Goal: Browse casually: Explore the website without a specific task or goal

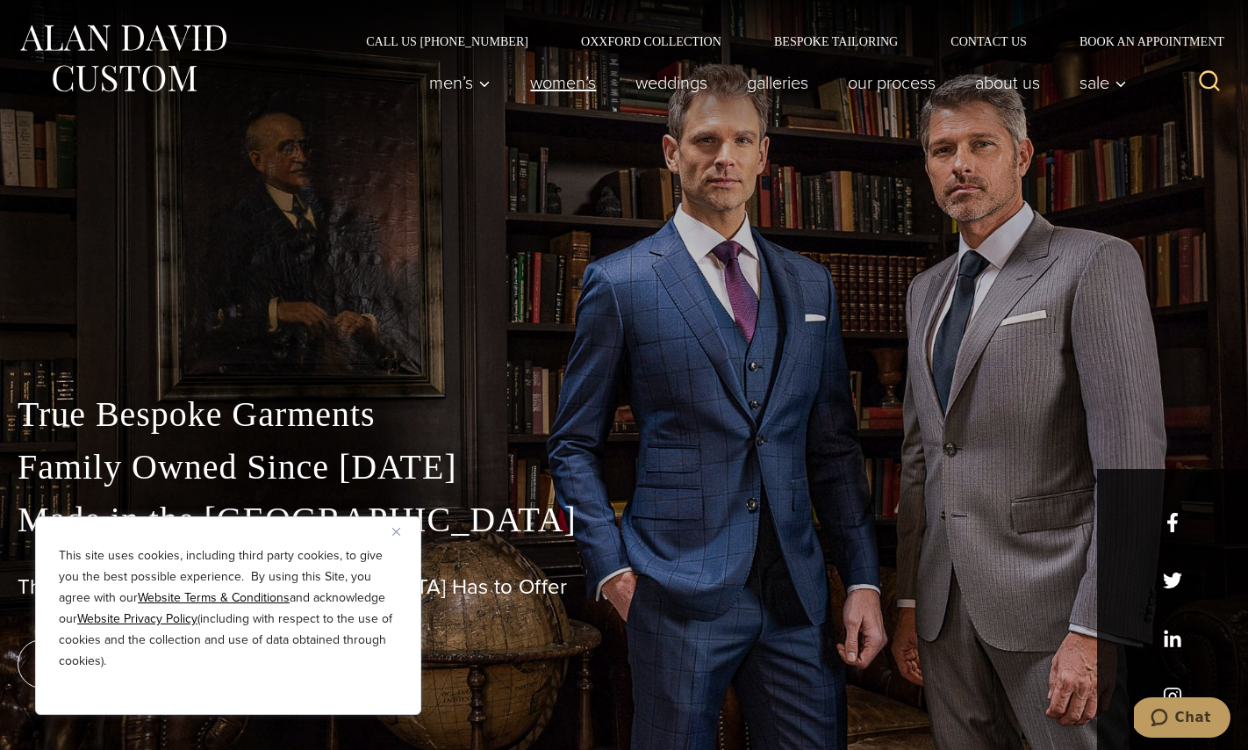
click at [542, 89] on link "Women’s" at bounding box center [563, 82] width 105 height 35
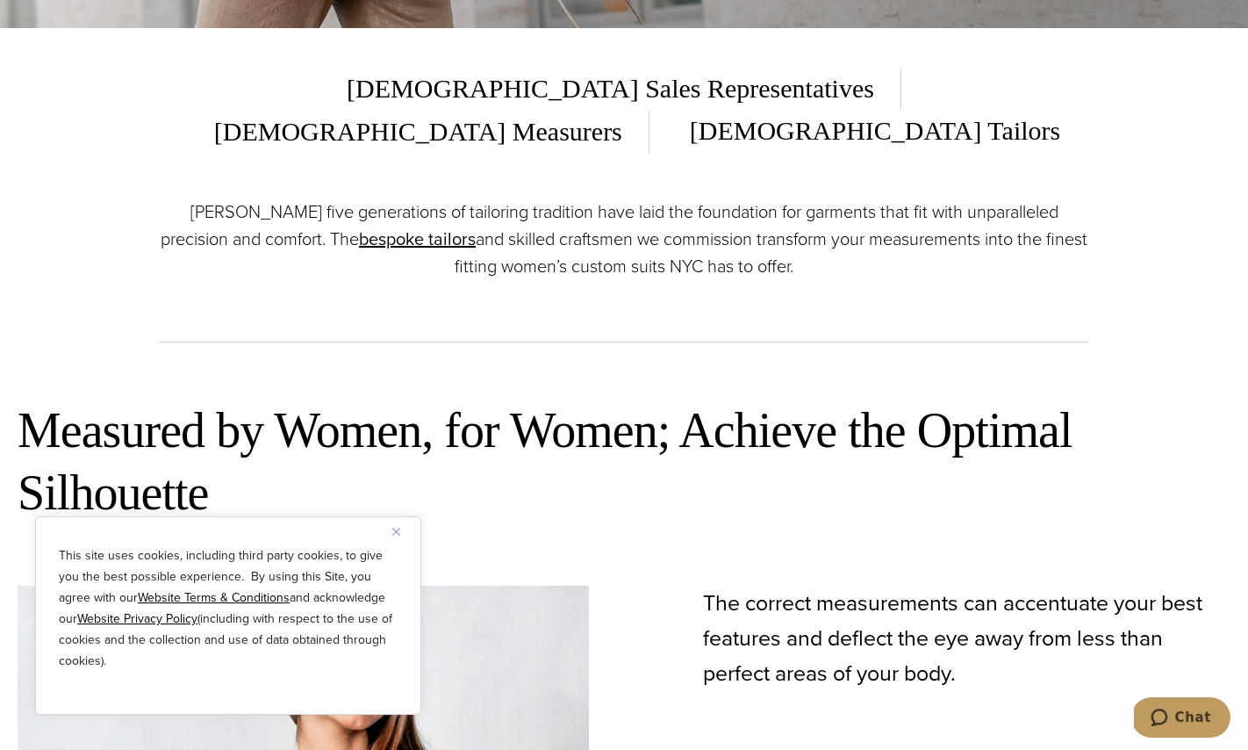
scroll to position [740, 0]
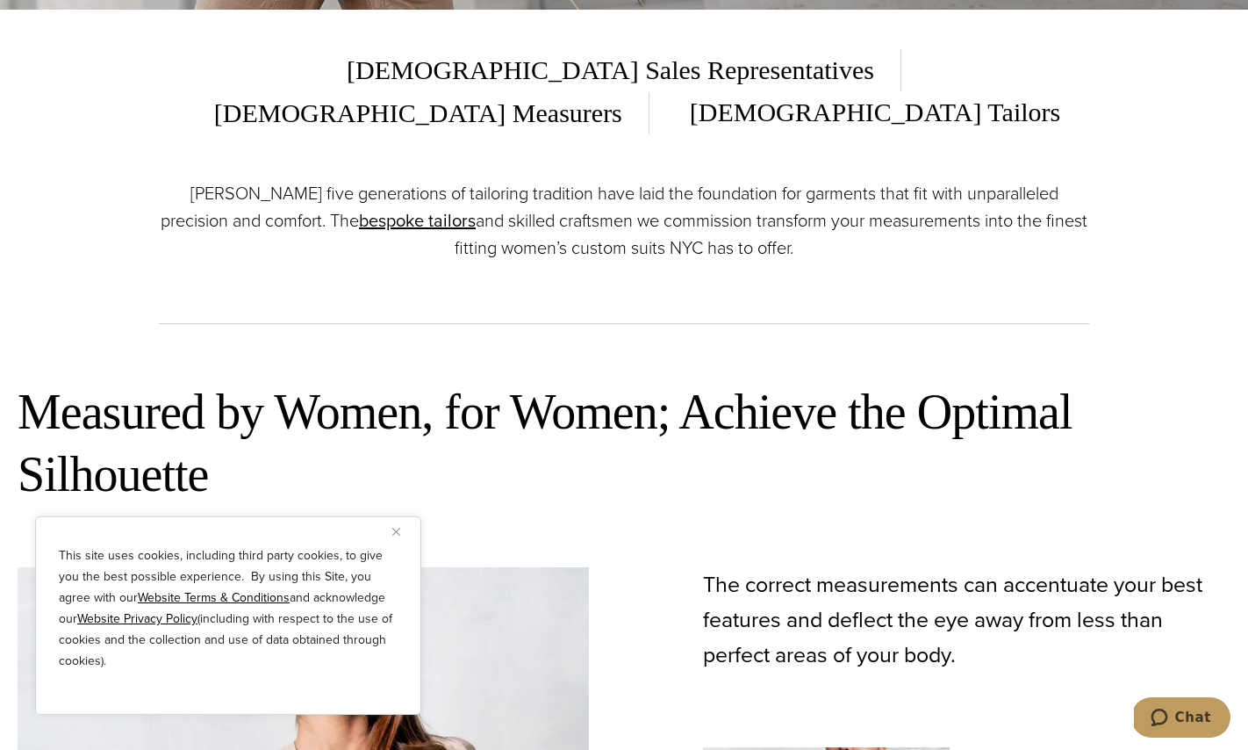
click at [399, 528] on img "Close" at bounding box center [396, 532] width 8 height 8
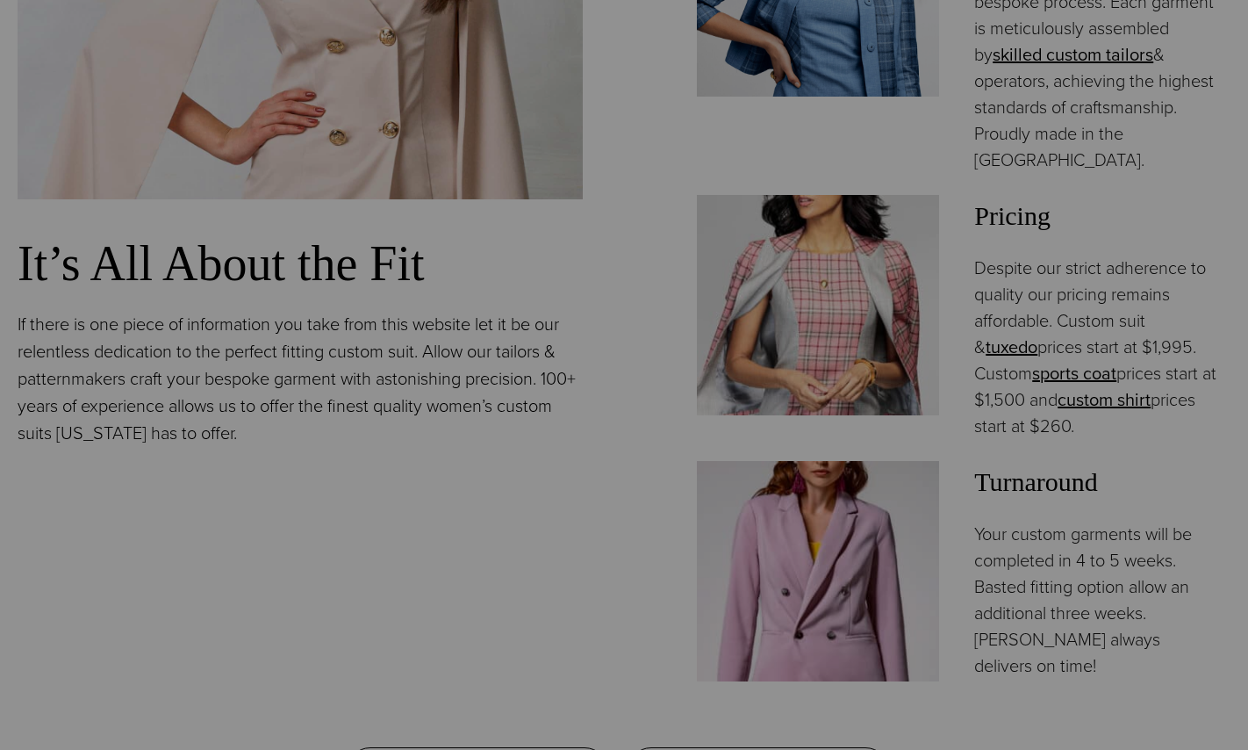
scroll to position [0, 0]
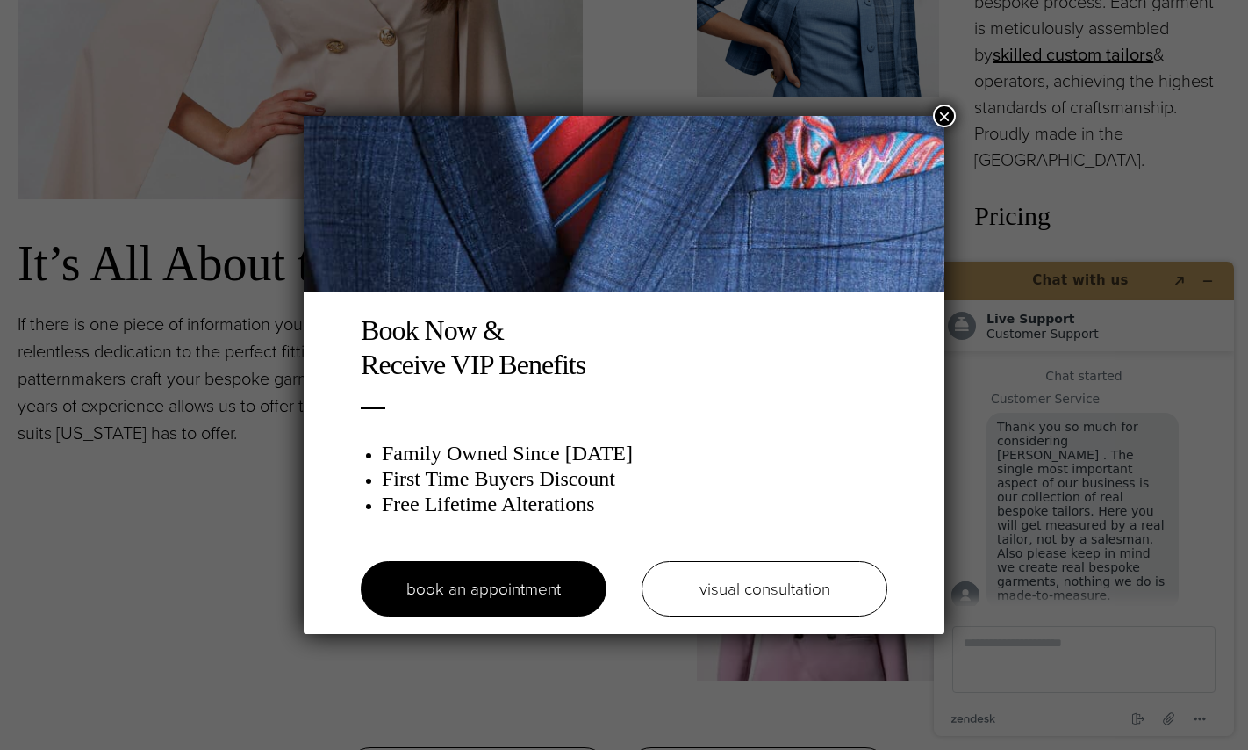
click at [947, 111] on button "×" at bounding box center [944, 115] width 23 height 23
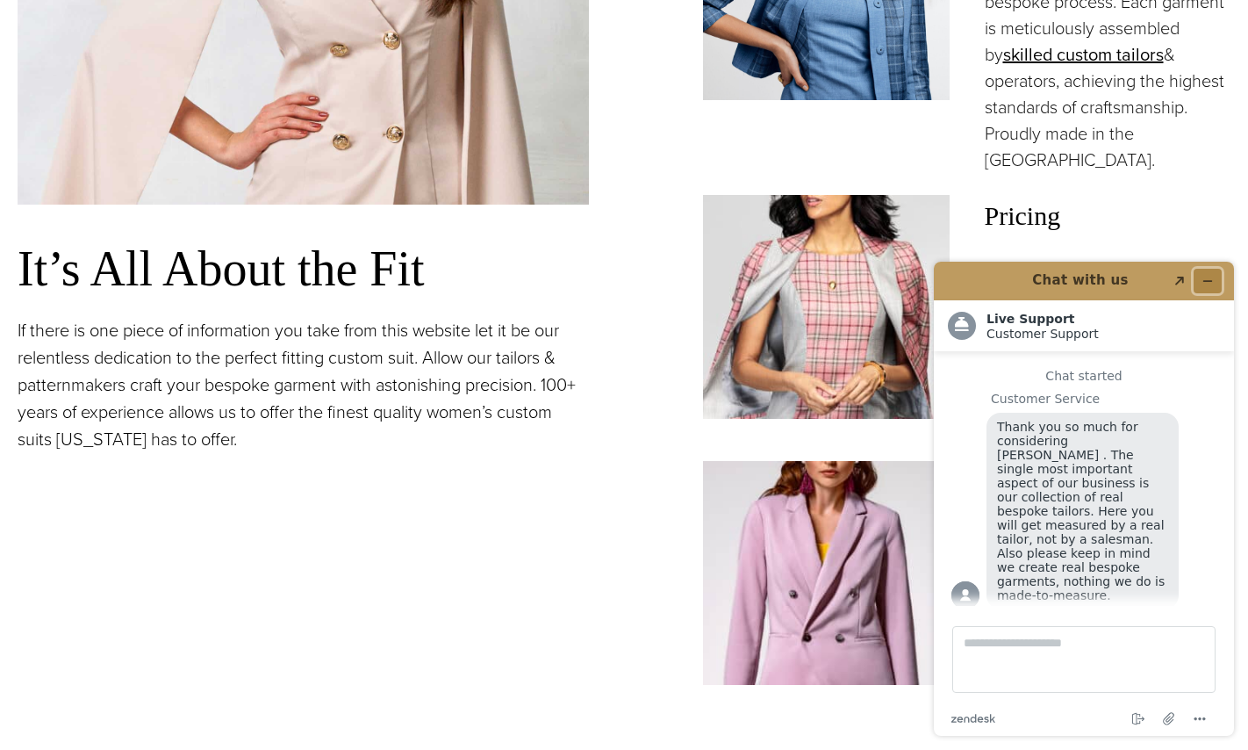
click at [1220, 276] on button "Minimize widget" at bounding box center [1208, 281] width 28 height 25
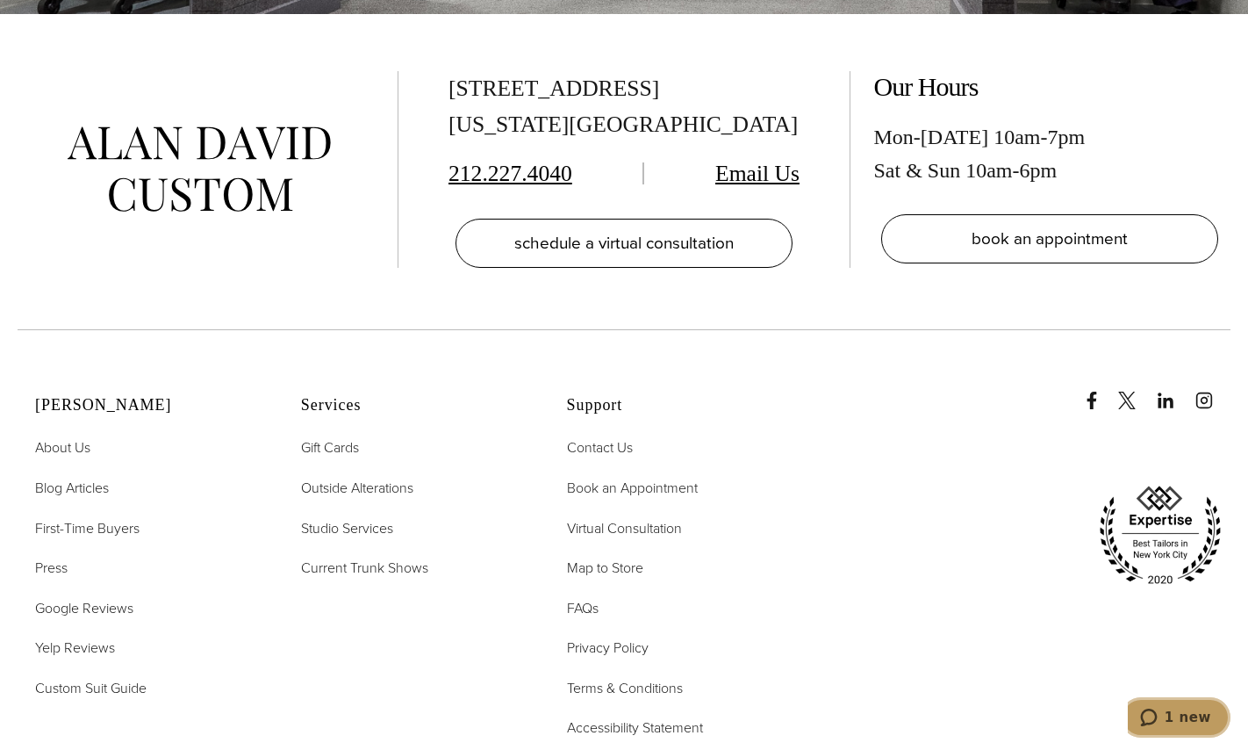
scroll to position [10370, 0]
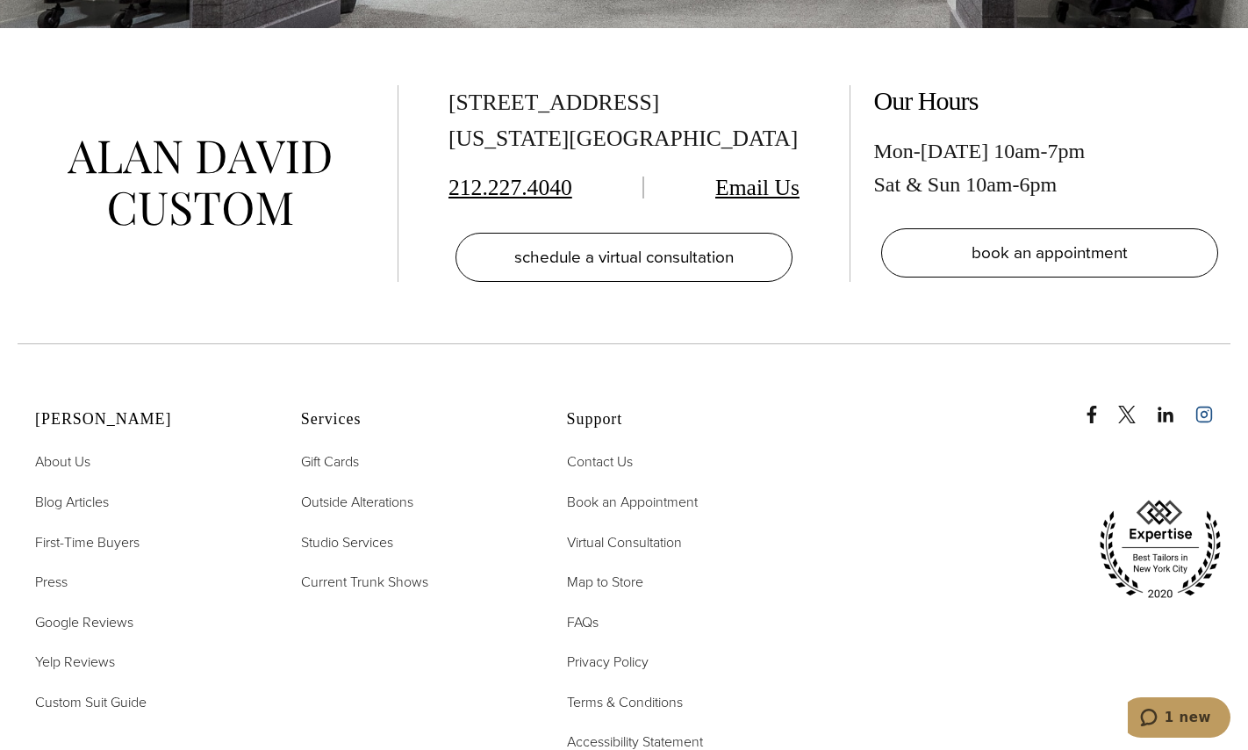
click at [1211, 406] on rect "instagram" at bounding box center [1204, 413] width 15 height 15
